Goal: Transaction & Acquisition: Purchase product/service

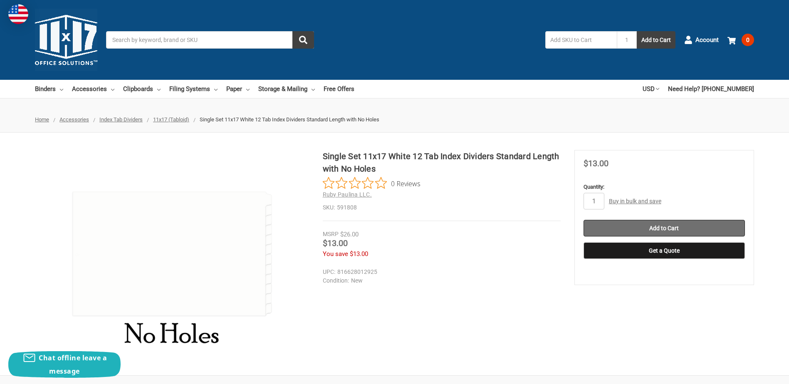
click at [683, 228] on input "Add to Cart" at bounding box center [664, 228] width 161 height 17
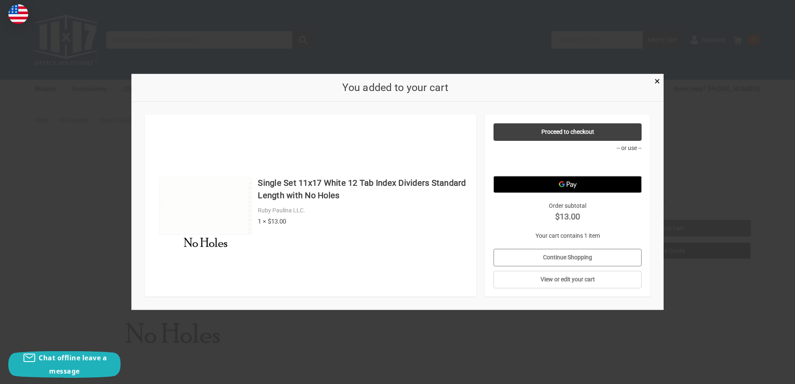
click at [583, 252] on link "Continue Shopping" at bounding box center [568, 257] width 148 height 17
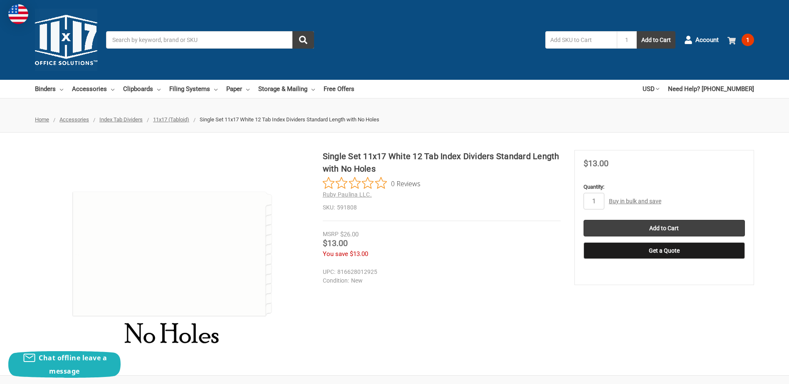
click at [747, 40] on span "1" at bounding box center [748, 40] width 12 height 12
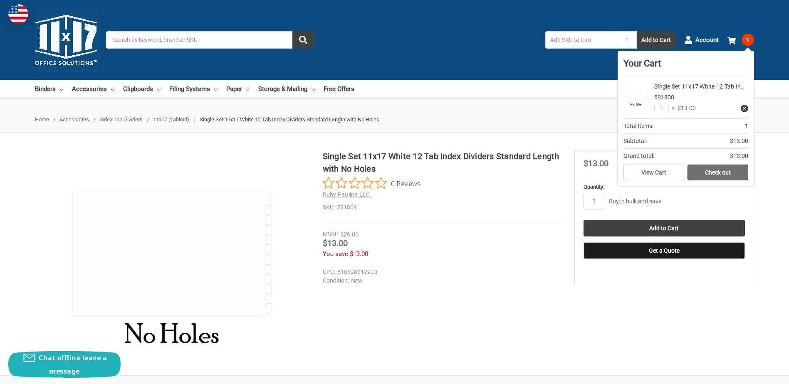
click at [722, 173] on link "Check out" at bounding box center [718, 173] width 61 height 16
